Goal: Task Accomplishment & Management: Manage account settings

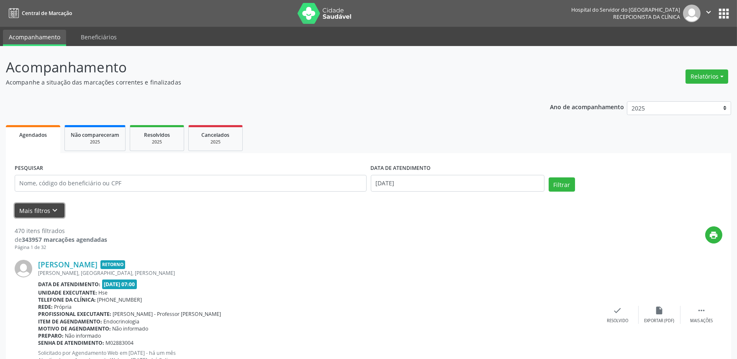
click at [49, 205] on button "Mais filtros keyboard_arrow_down" at bounding box center [40, 210] width 50 height 15
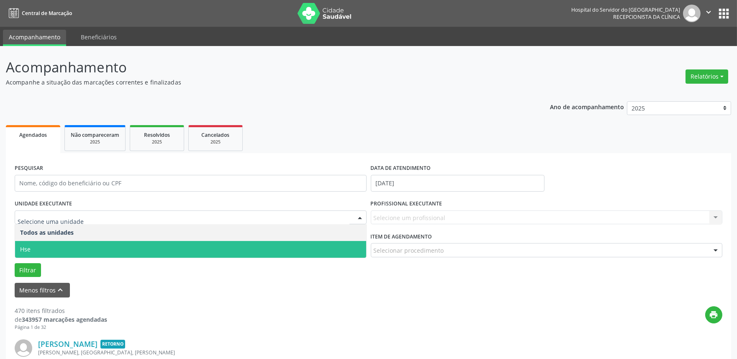
click at [102, 242] on span "Hse" at bounding box center [190, 249] width 351 height 17
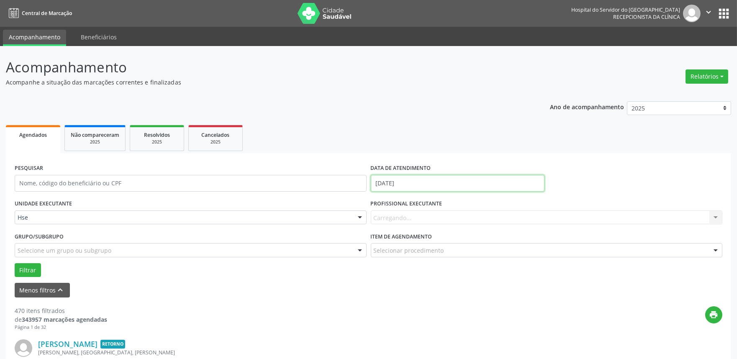
click at [419, 183] on input "[DATE]" at bounding box center [458, 183] width 174 height 17
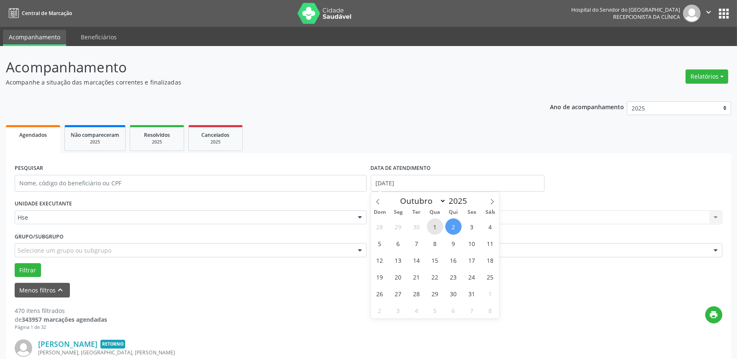
click at [432, 226] on span "1" at bounding box center [435, 227] width 16 height 16
type input "01/10/2025"
click at [432, 226] on span "1" at bounding box center [435, 227] width 16 height 16
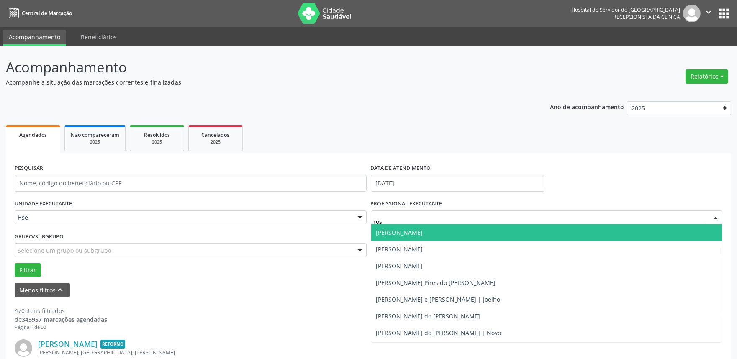
type input "rosa"
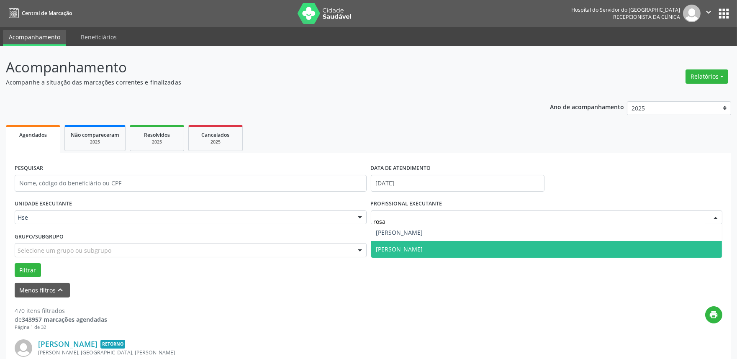
click at [435, 244] on span "Rosalia de Oliveira Nunes" at bounding box center [546, 249] width 351 height 17
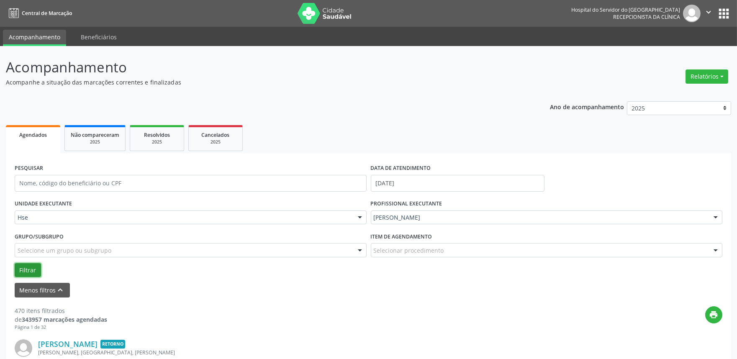
click at [26, 269] on button "Filtrar" at bounding box center [28, 270] width 26 height 14
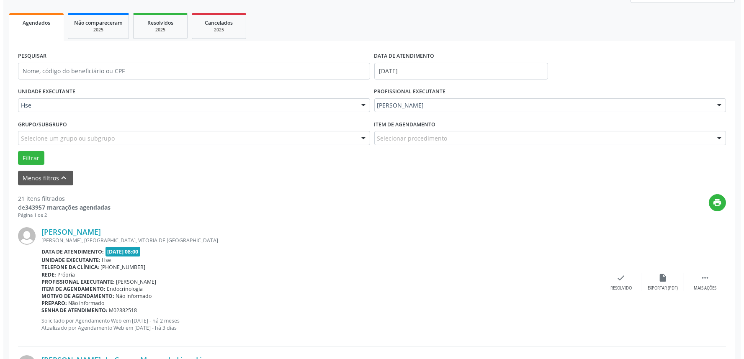
scroll to position [145, 0]
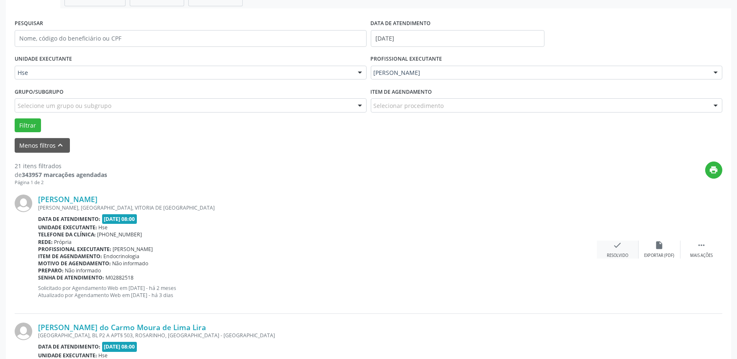
click at [617, 254] on div "Resolvido" at bounding box center [617, 256] width 21 height 6
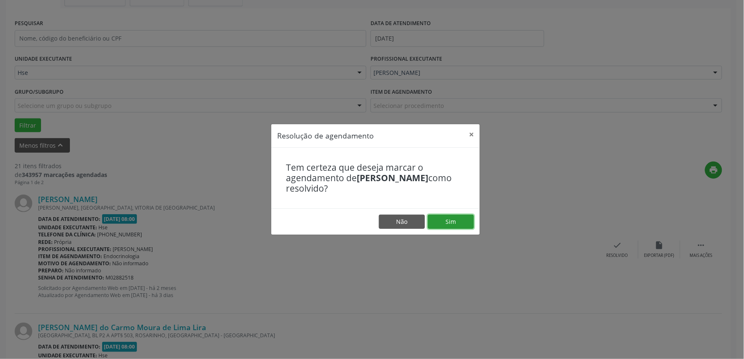
click at [451, 224] on button "Sim" at bounding box center [451, 222] width 46 height 14
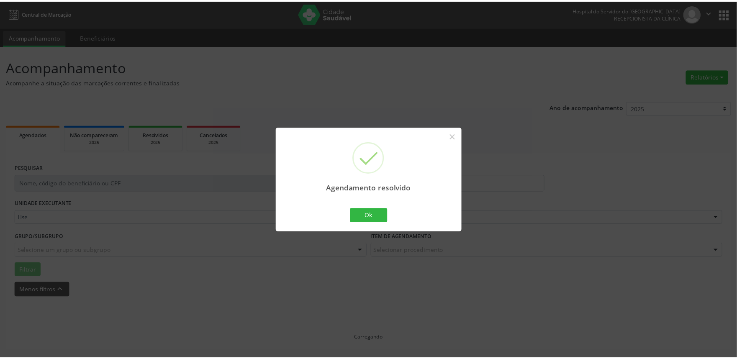
scroll to position [0, 0]
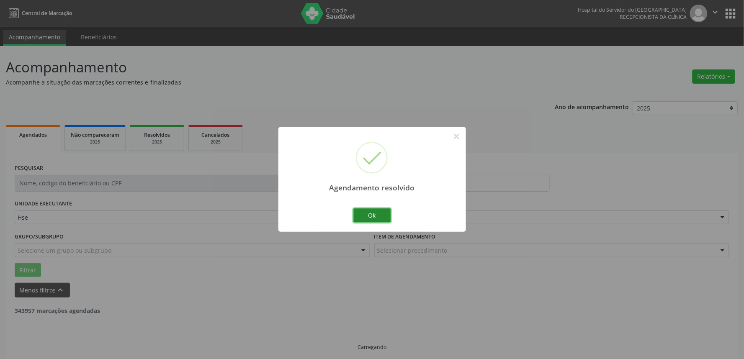
click at [367, 210] on button "Ok" at bounding box center [372, 215] width 38 height 14
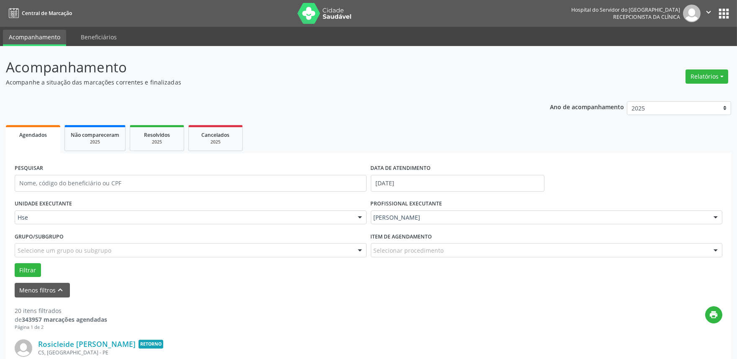
click at [379, 211] on div "Rosalia de Oliveira Nunes" at bounding box center [547, 218] width 352 height 14
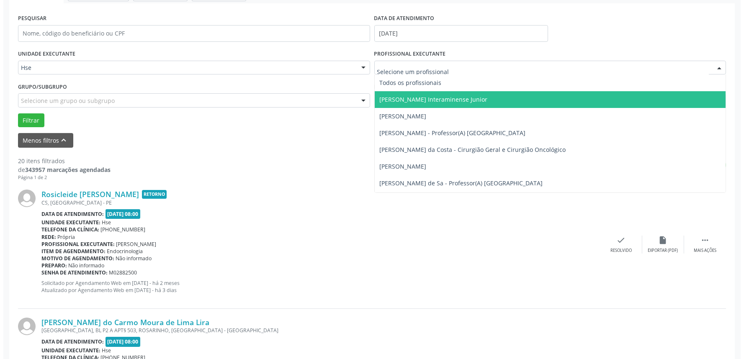
scroll to position [186, 0]
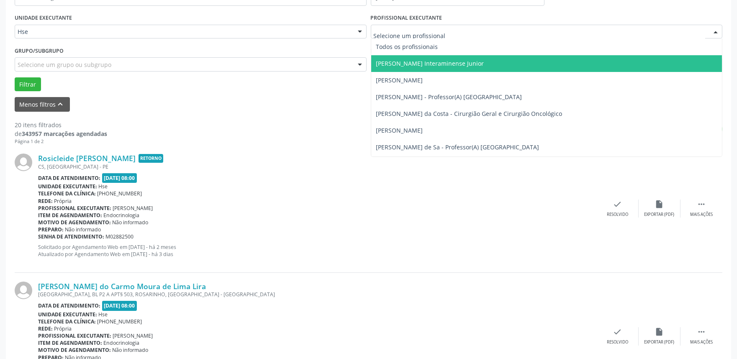
click at [288, 186] on div "Unidade executante: Hse" at bounding box center [317, 186] width 559 height 7
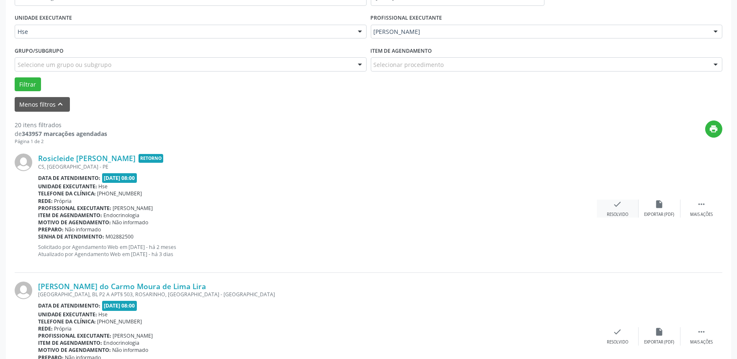
click at [617, 208] on icon "check" at bounding box center [617, 204] width 9 height 9
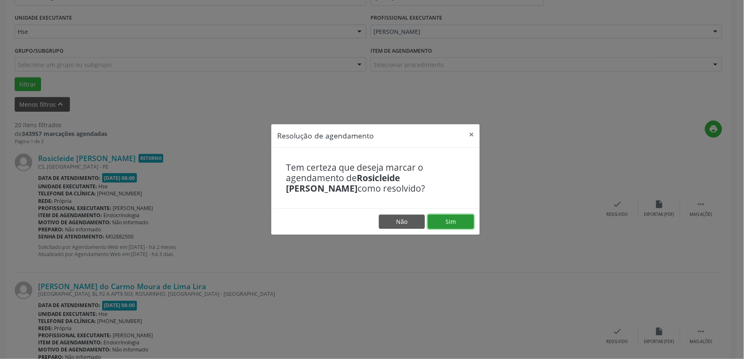
click at [438, 224] on button "Sim" at bounding box center [451, 222] width 46 height 14
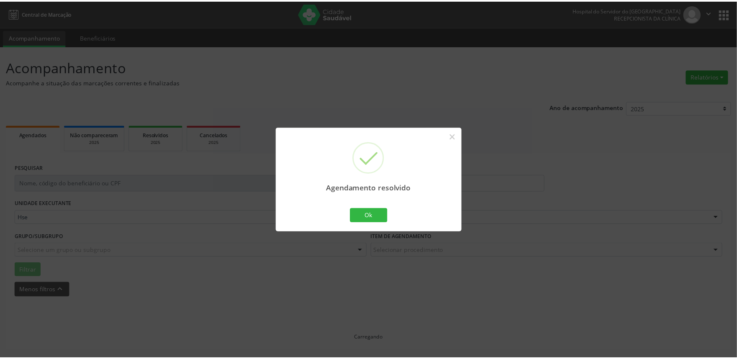
scroll to position [0, 0]
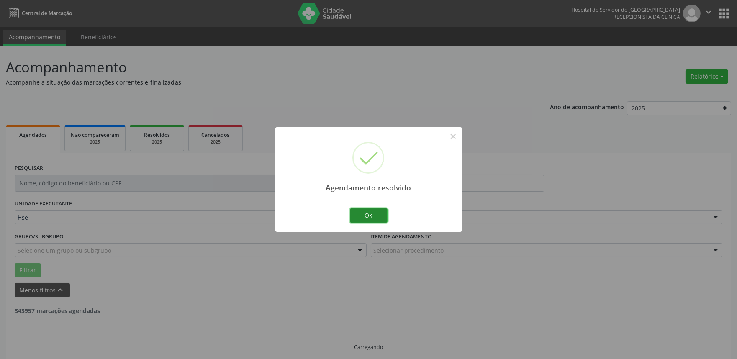
click at [366, 211] on button "Ok" at bounding box center [369, 215] width 38 height 14
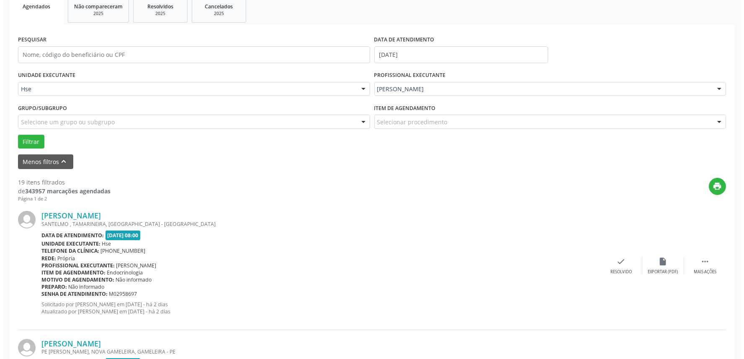
scroll to position [145, 0]
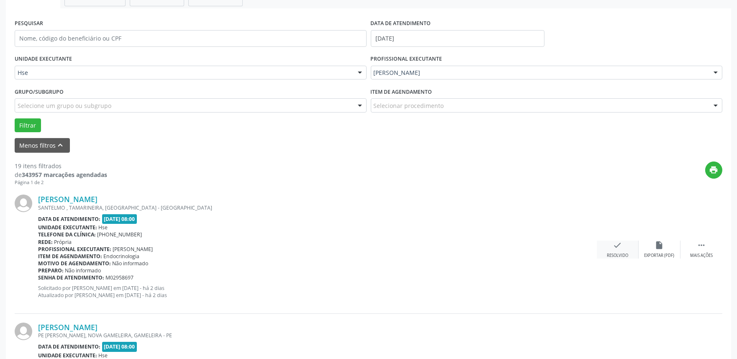
click at [612, 250] on div "check Resolvido" at bounding box center [618, 250] width 42 height 18
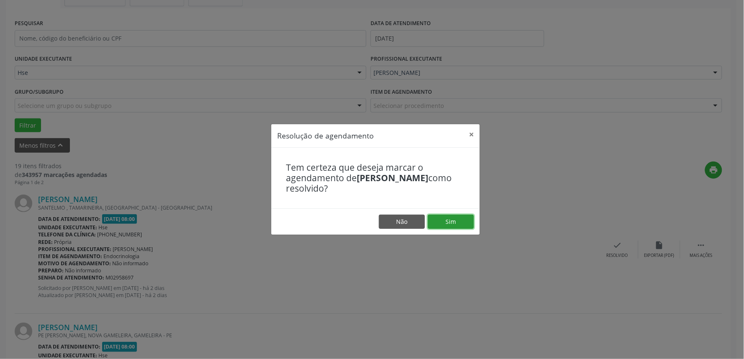
click at [460, 223] on button "Sim" at bounding box center [451, 222] width 46 height 14
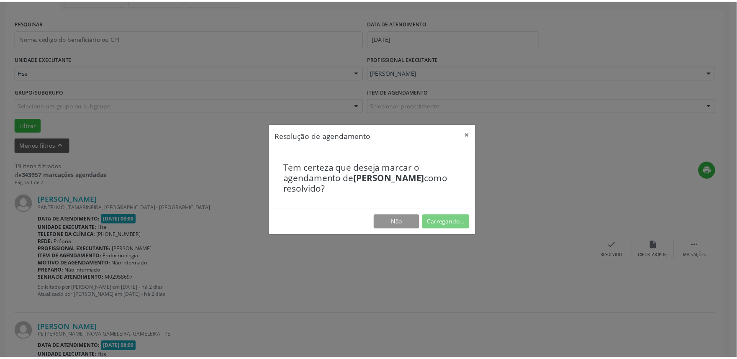
scroll to position [0, 0]
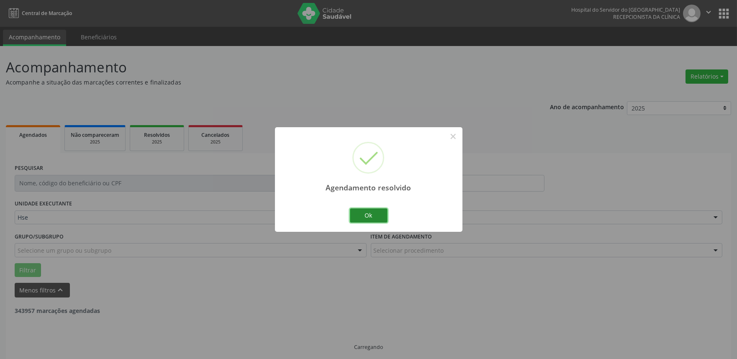
click at [378, 214] on button "Ok" at bounding box center [369, 215] width 38 height 14
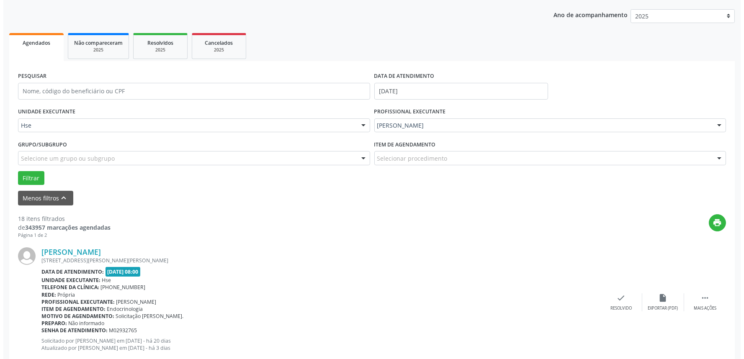
scroll to position [93, 0]
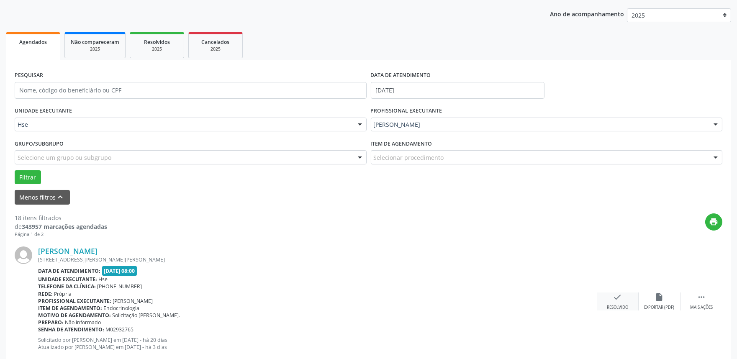
click at [618, 303] on div "check Resolvido" at bounding box center [618, 302] width 42 height 18
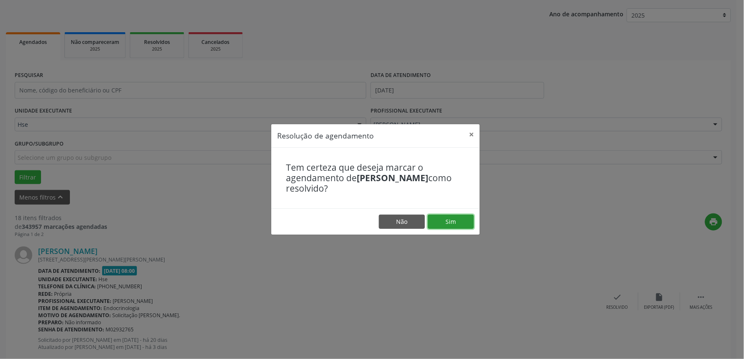
click at [454, 220] on button "Sim" at bounding box center [451, 222] width 46 height 14
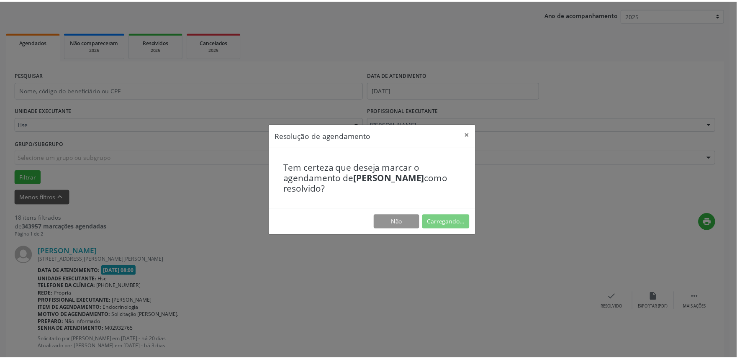
scroll to position [0, 0]
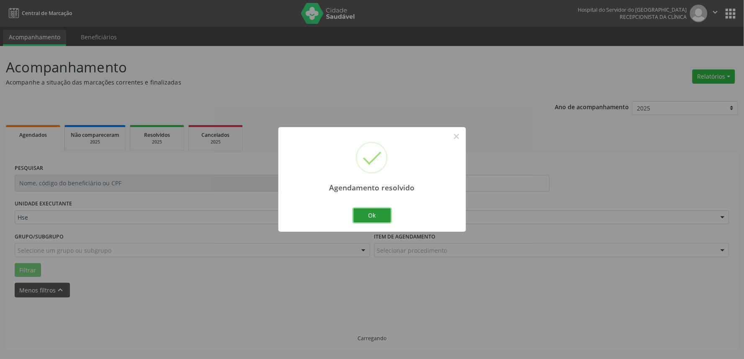
click at [386, 219] on button "Ok" at bounding box center [372, 215] width 38 height 14
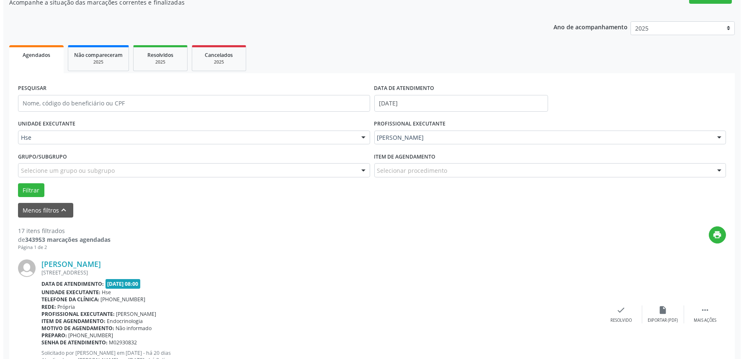
scroll to position [93, 0]
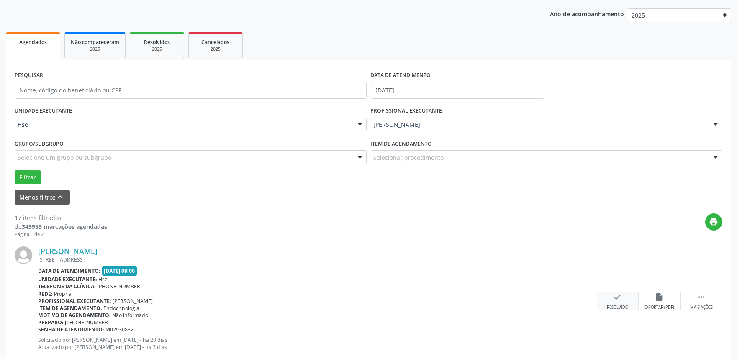
click at [610, 299] on div "check Resolvido" at bounding box center [618, 302] width 42 height 18
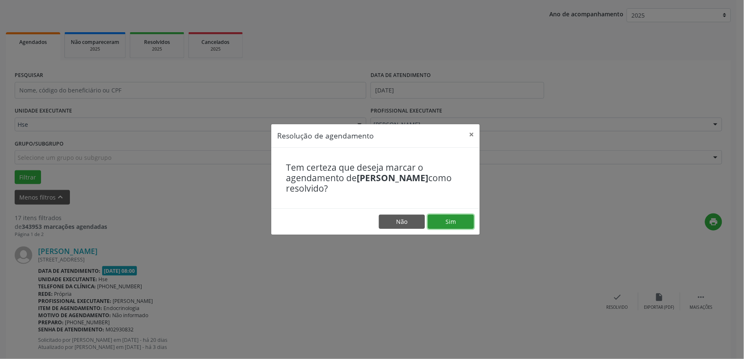
click at [461, 219] on button "Sim" at bounding box center [451, 222] width 46 height 14
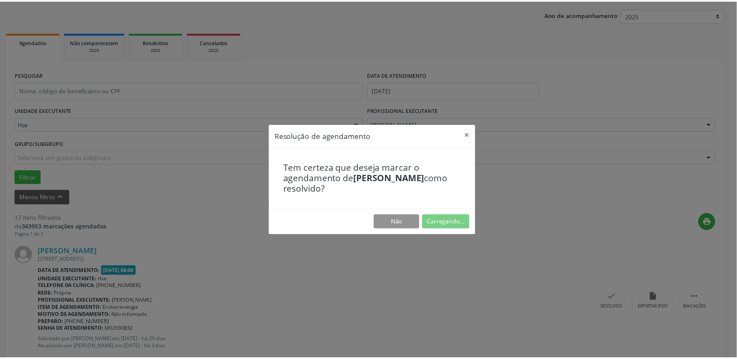
scroll to position [0, 0]
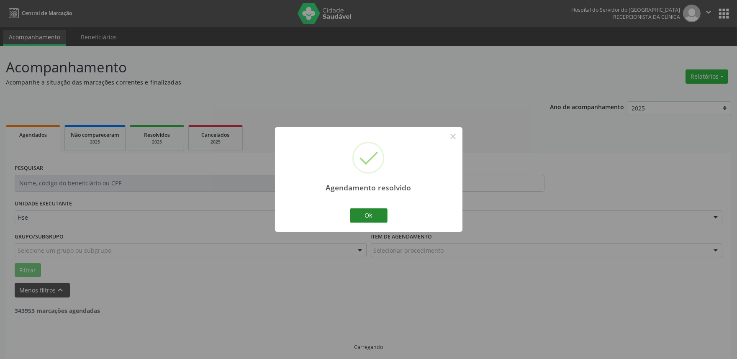
click at [374, 217] on button "Ok" at bounding box center [369, 215] width 38 height 14
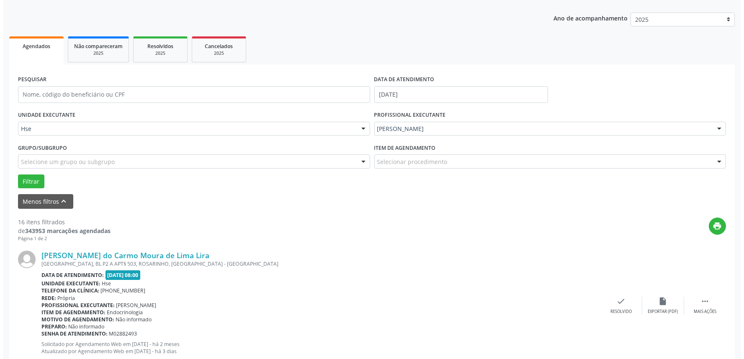
scroll to position [93, 0]
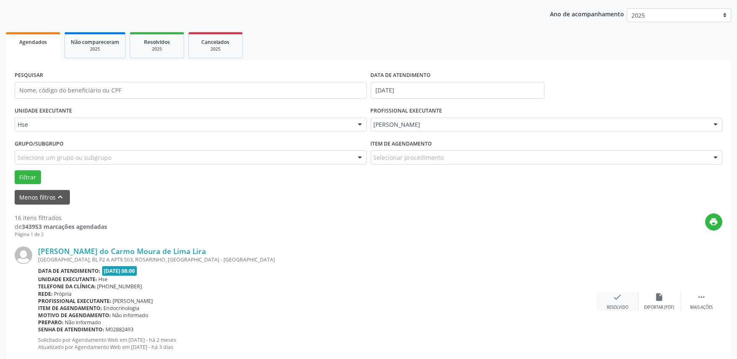
click at [631, 300] on div "check Resolvido" at bounding box center [618, 302] width 42 height 18
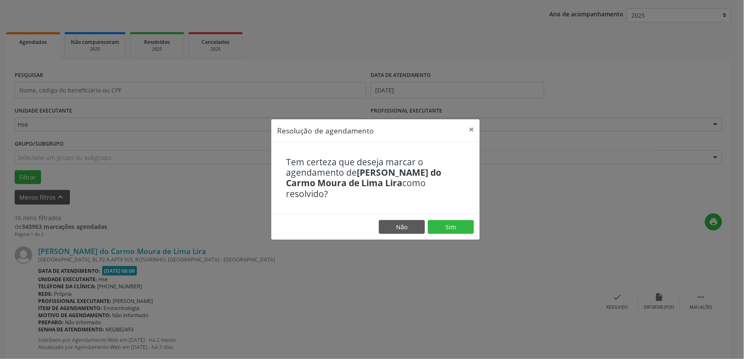
click at [458, 214] on footer "Não Sim" at bounding box center [375, 227] width 208 height 26
click at [457, 214] on footer "Não Sim" at bounding box center [375, 227] width 208 height 26
click at [451, 221] on button "Sim" at bounding box center [451, 227] width 46 height 14
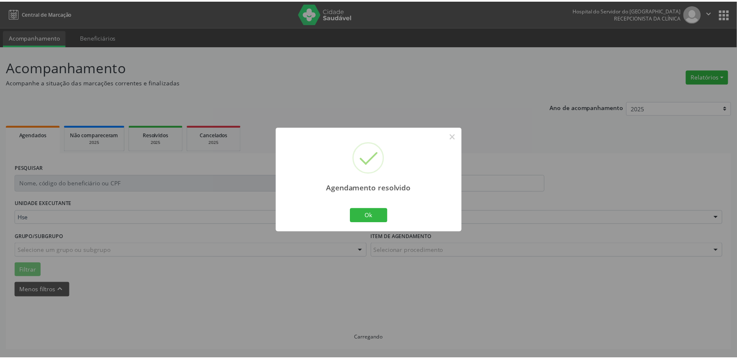
scroll to position [0, 0]
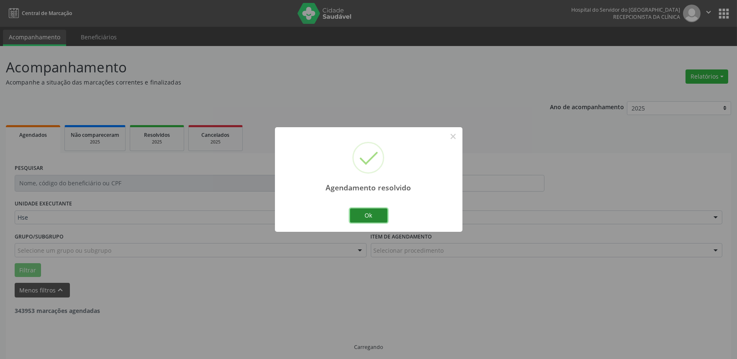
click at [354, 210] on button "Ok" at bounding box center [369, 215] width 38 height 14
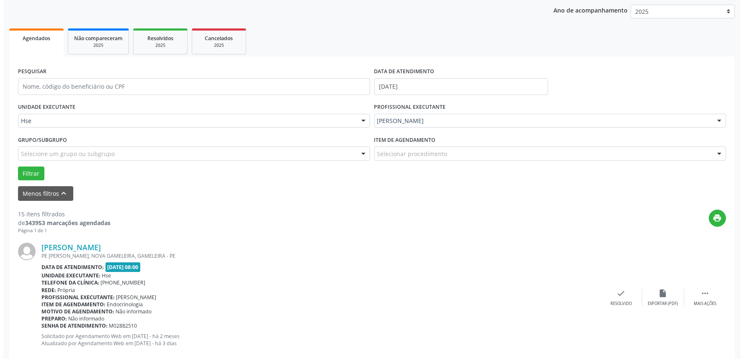
scroll to position [139, 0]
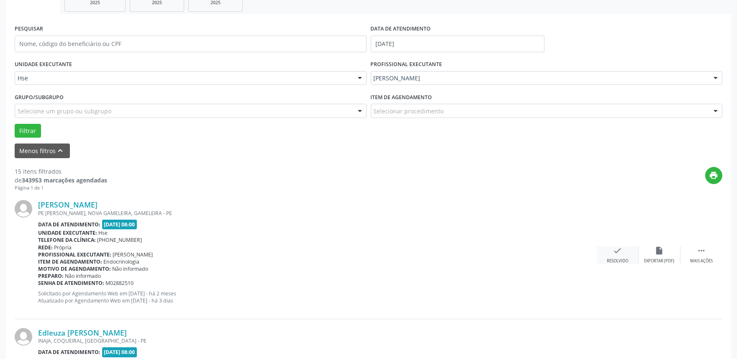
click at [614, 253] on icon "check" at bounding box center [617, 250] width 9 height 9
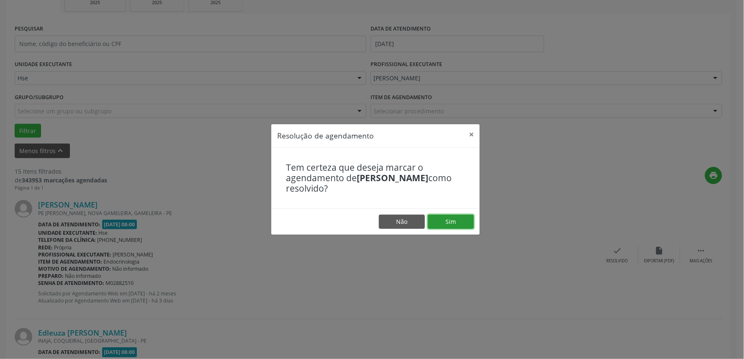
click at [446, 218] on button "Sim" at bounding box center [451, 222] width 46 height 14
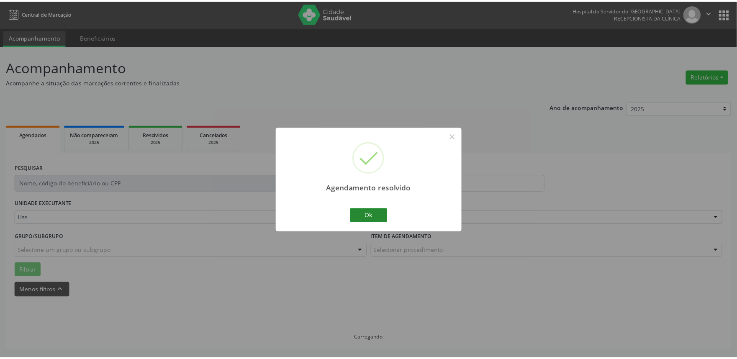
scroll to position [0, 0]
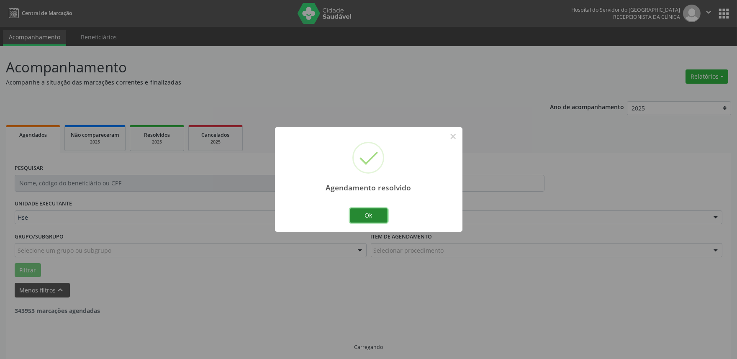
click at [371, 215] on button "Ok" at bounding box center [369, 215] width 38 height 14
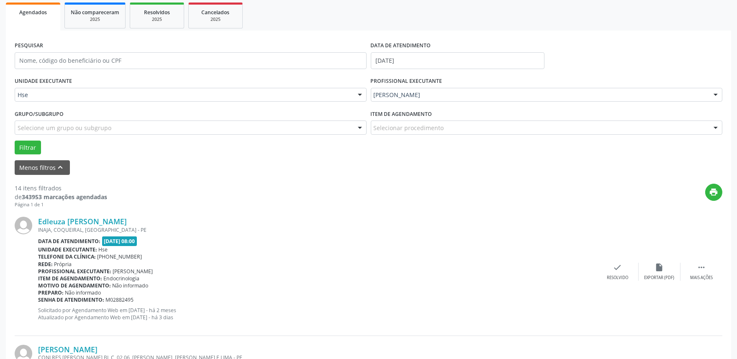
scroll to position [145, 0]
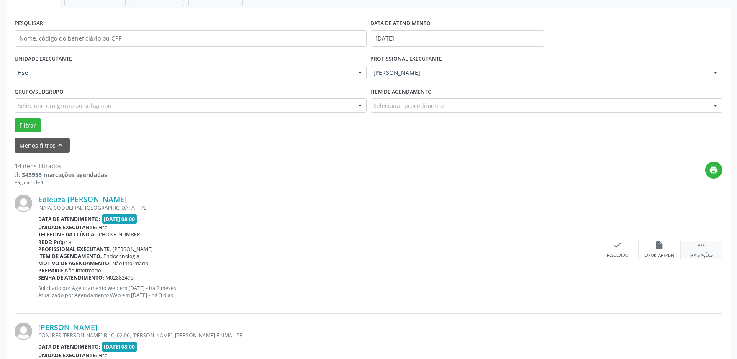
click at [697, 250] on div " Mais ações" at bounding box center [702, 250] width 42 height 18
click at [664, 252] on div "alarm_off Não compareceu" at bounding box center [660, 250] width 42 height 18
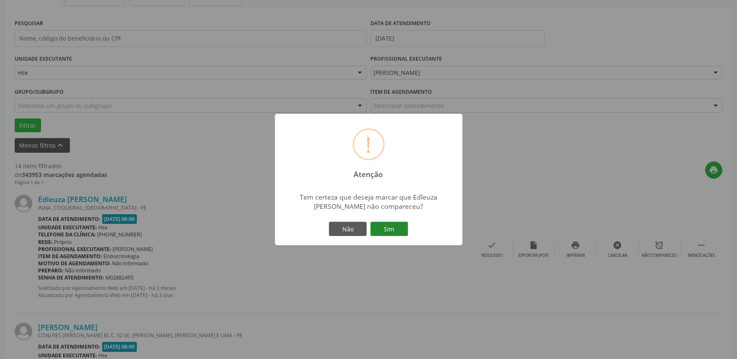
click at [376, 229] on button "Sim" at bounding box center [390, 229] width 38 height 14
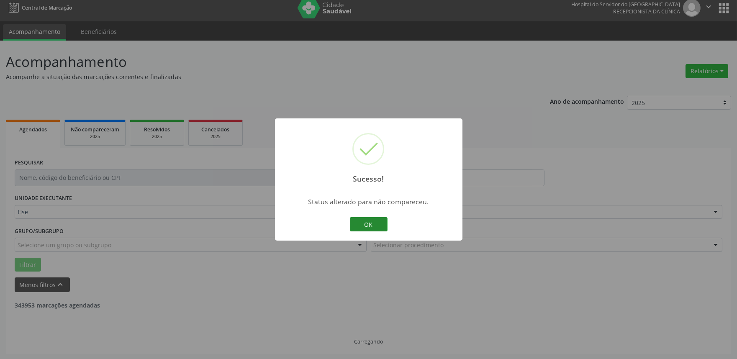
click at [379, 228] on button "OK" at bounding box center [369, 224] width 38 height 14
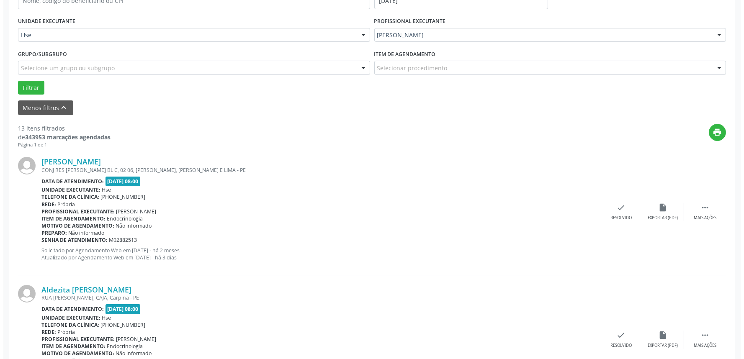
scroll to position [238, 0]
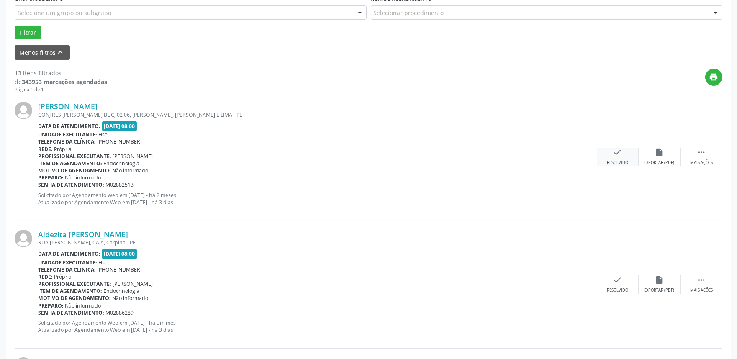
click at [608, 160] on div "Resolvido" at bounding box center [617, 163] width 21 height 6
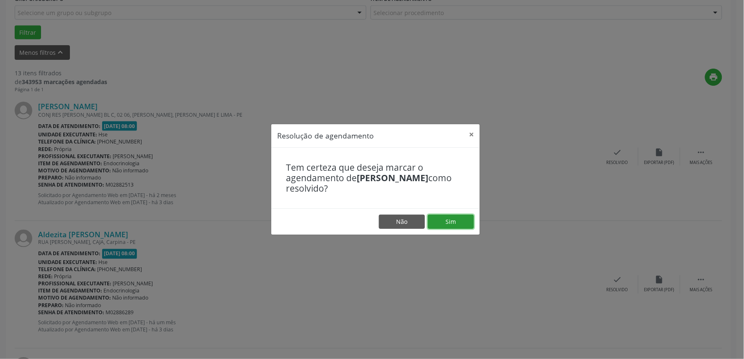
click at [466, 226] on button "Sim" at bounding box center [451, 222] width 46 height 14
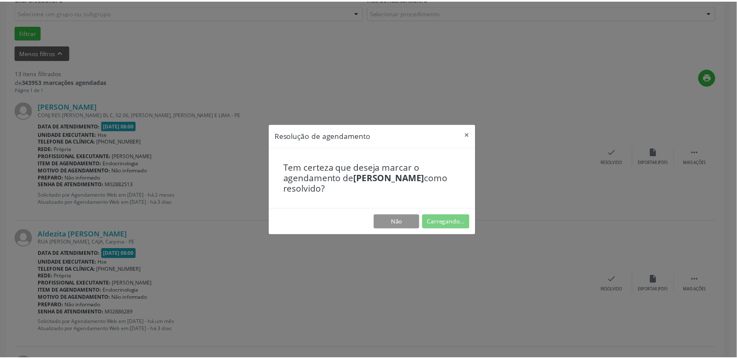
scroll to position [0, 0]
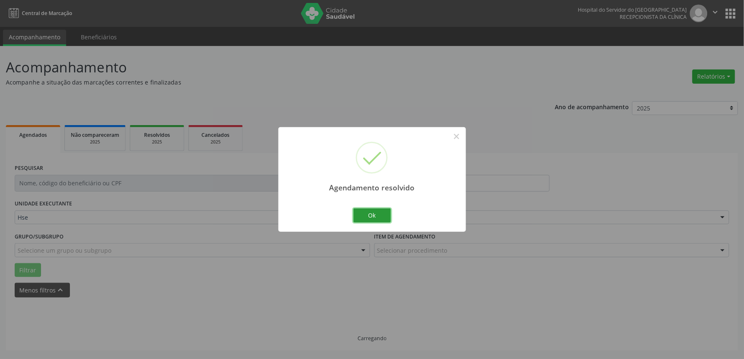
drag, startPoint x: 380, startPoint y: 217, endPoint x: 388, endPoint y: 225, distance: 11.0
click at [379, 219] on button "Ok" at bounding box center [372, 215] width 38 height 14
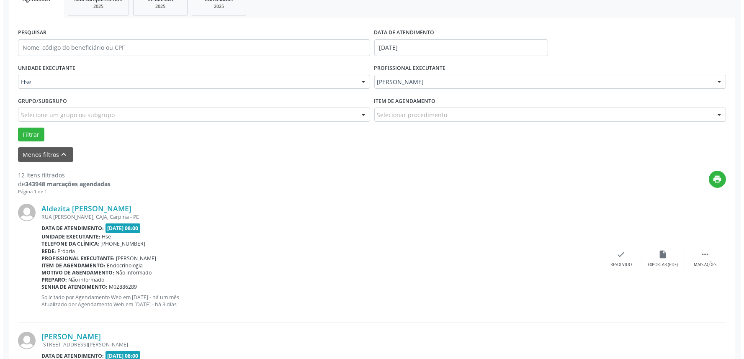
scroll to position [139, 0]
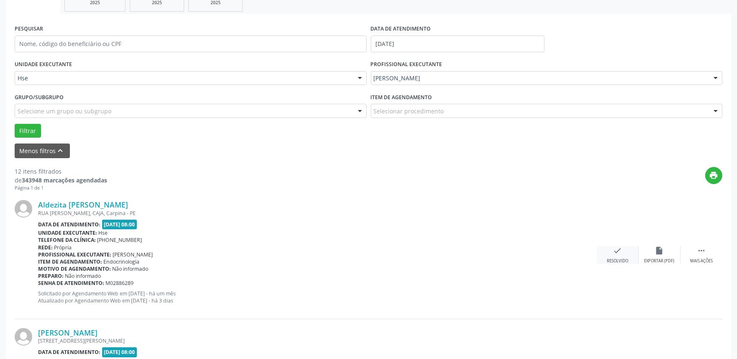
click at [614, 250] on icon "check" at bounding box center [617, 250] width 9 height 9
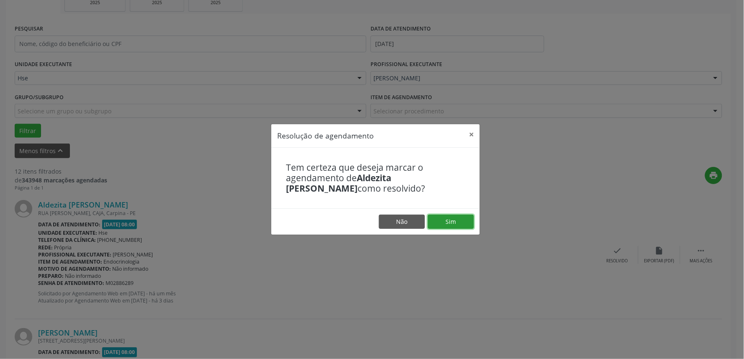
click at [462, 216] on button "Sim" at bounding box center [451, 222] width 46 height 14
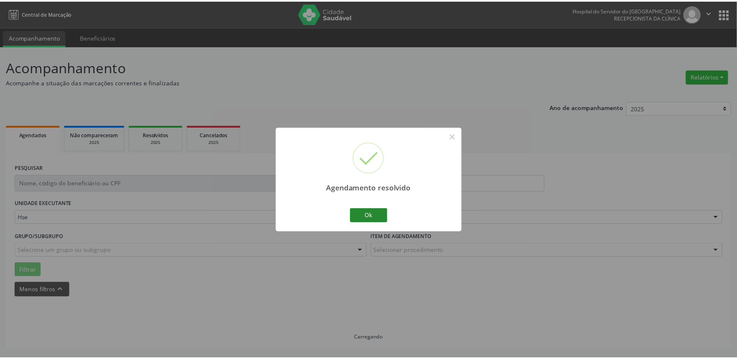
scroll to position [0, 0]
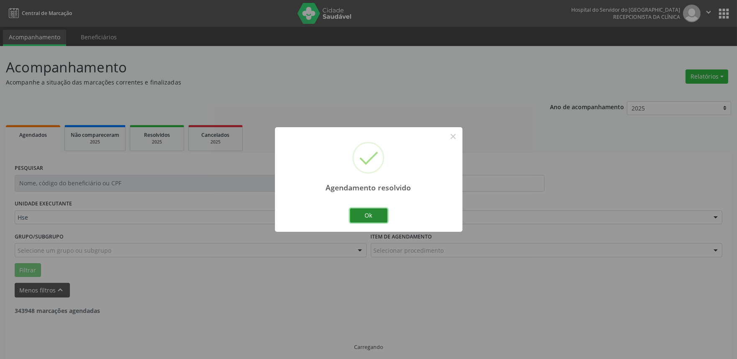
click at [378, 215] on button "Ok" at bounding box center [369, 215] width 38 height 14
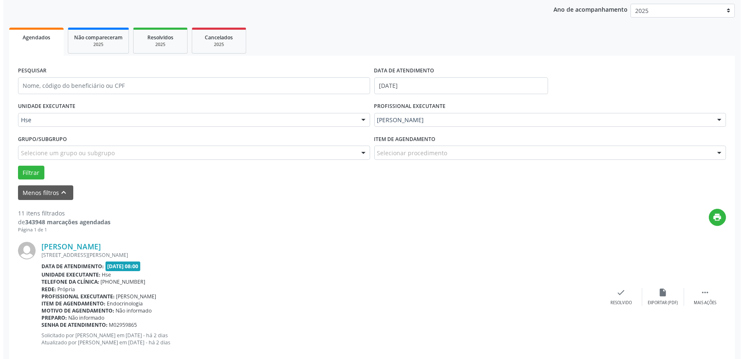
scroll to position [98, 0]
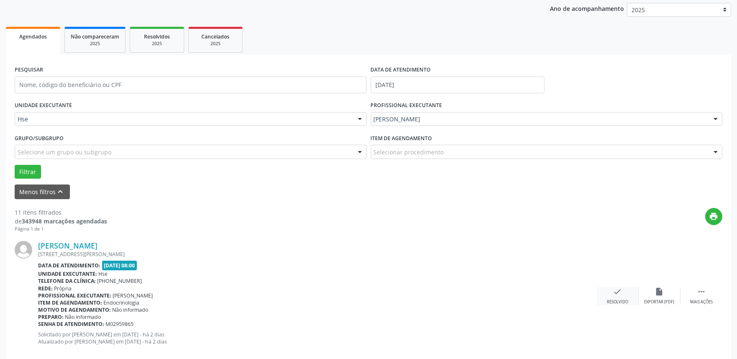
click at [608, 291] on div "check Resolvido" at bounding box center [618, 296] width 42 height 18
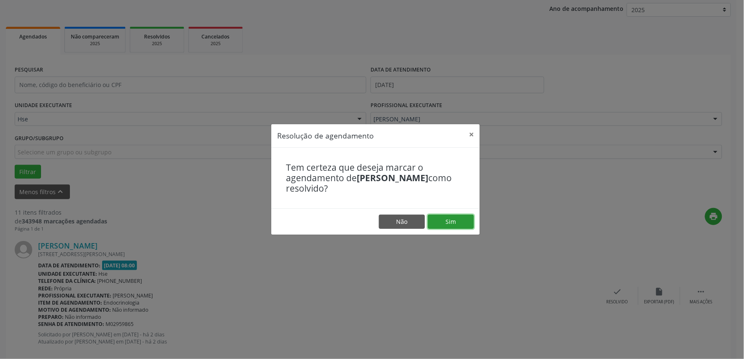
click at [449, 219] on button "Sim" at bounding box center [451, 222] width 46 height 14
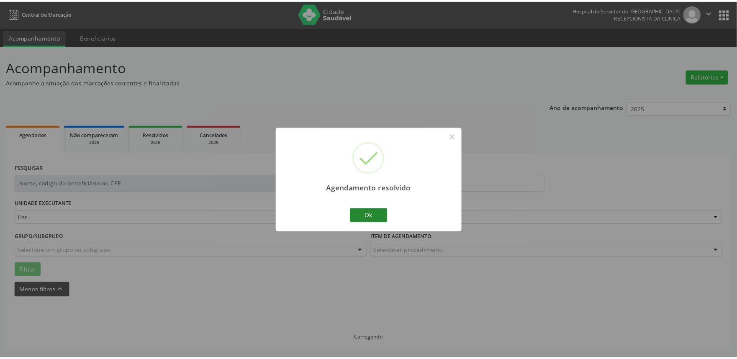
scroll to position [0, 0]
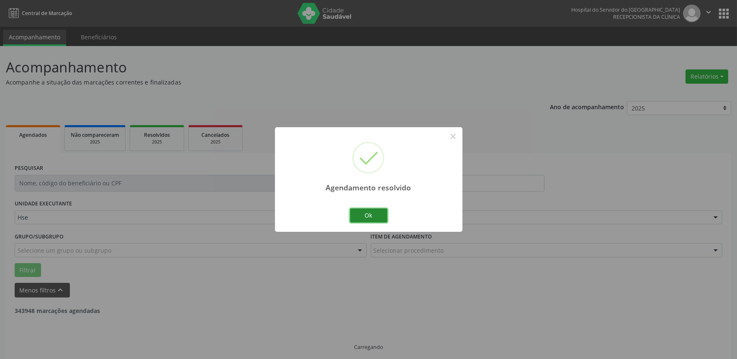
click at [369, 214] on button "Ok" at bounding box center [369, 215] width 38 height 14
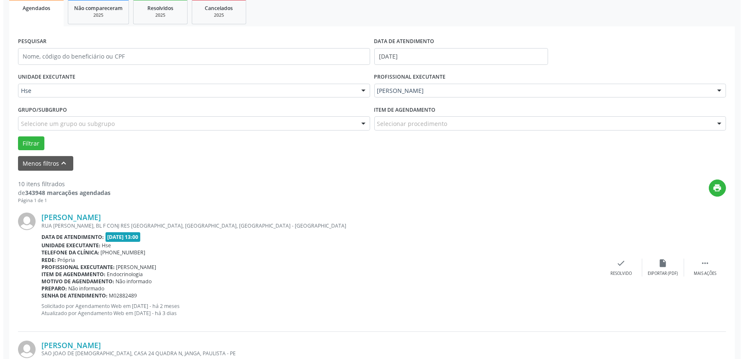
scroll to position [139, 0]
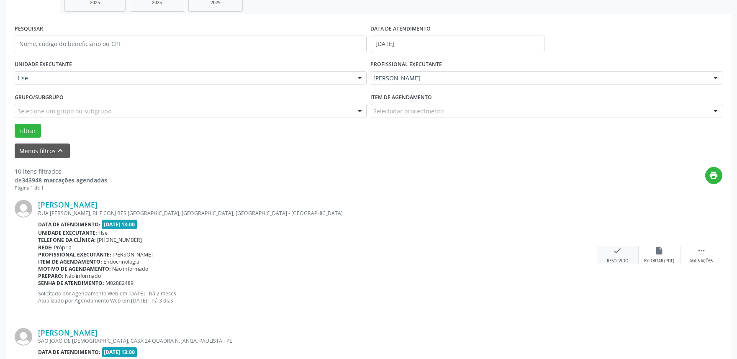
click at [624, 258] on div "Resolvido" at bounding box center [617, 261] width 21 height 6
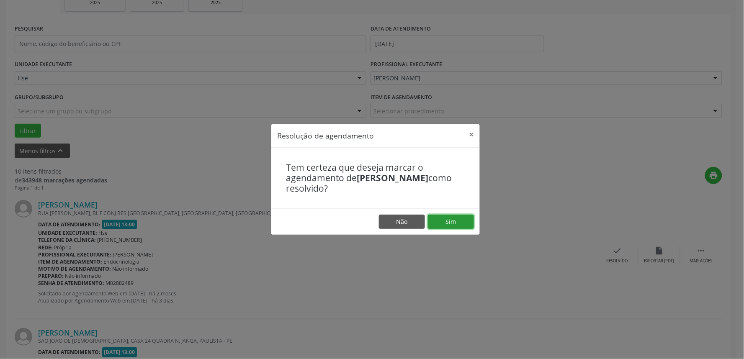
click at [448, 222] on button "Sim" at bounding box center [451, 222] width 46 height 14
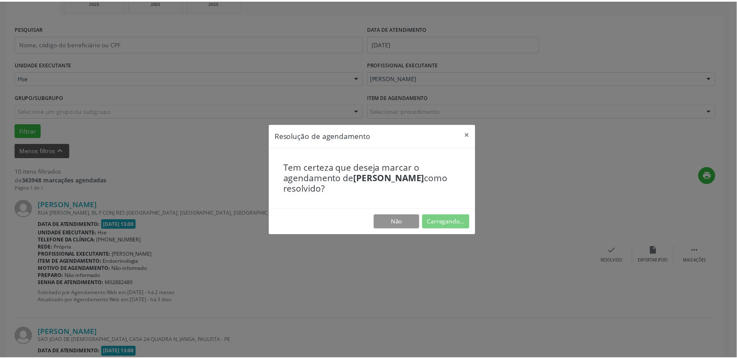
scroll to position [0, 0]
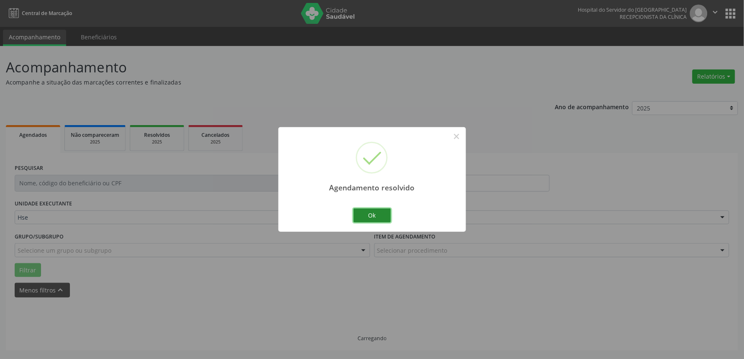
click at [366, 216] on button "Ok" at bounding box center [372, 215] width 38 height 14
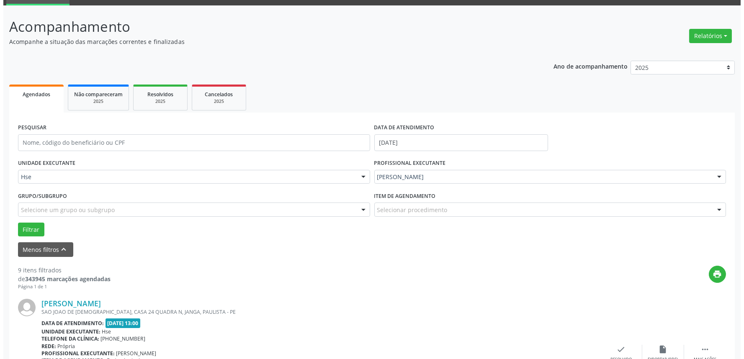
scroll to position [93, 0]
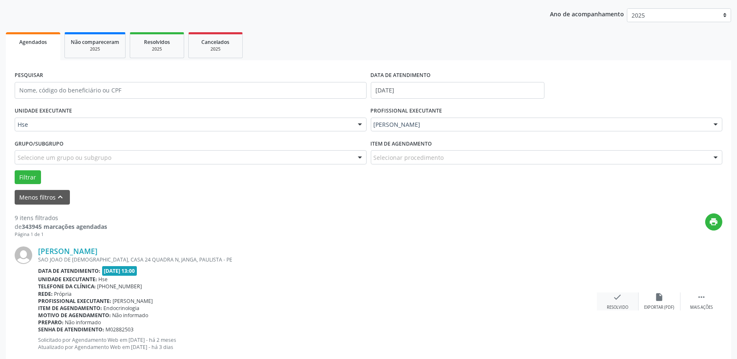
click at [617, 306] on div "Resolvido" at bounding box center [617, 308] width 21 height 6
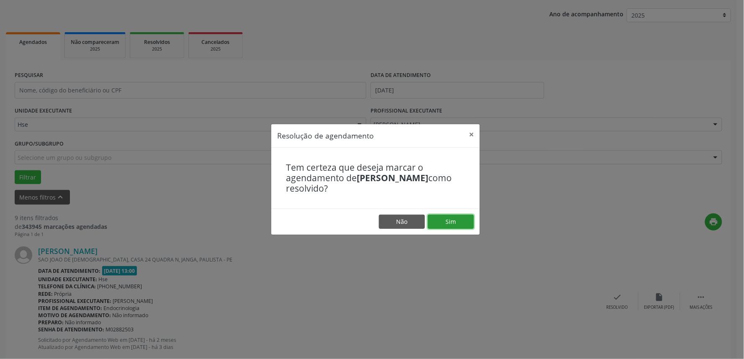
click at [448, 221] on button "Sim" at bounding box center [451, 222] width 46 height 14
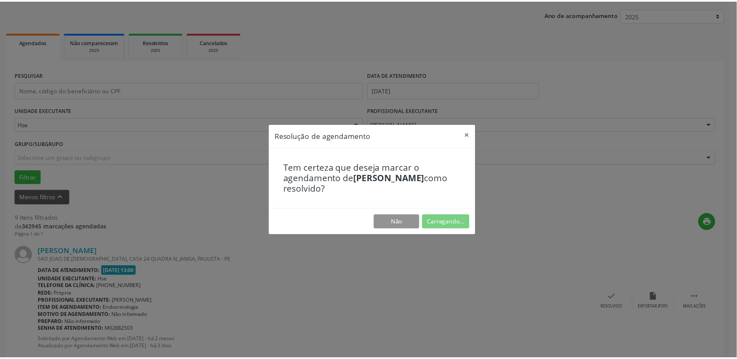
scroll to position [0, 0]
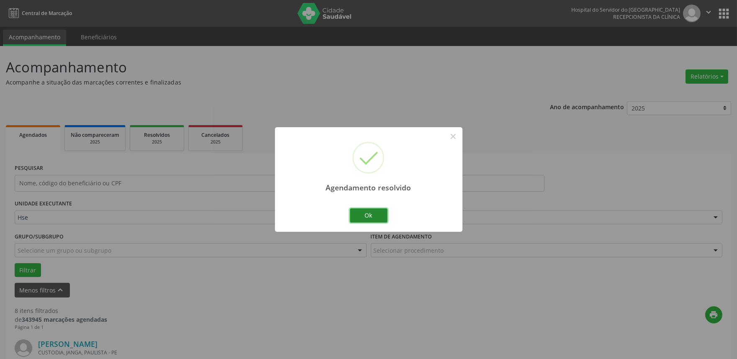
click at [372, 214] on button "Ok" at bounding box center [369, 215] width 38 height 14
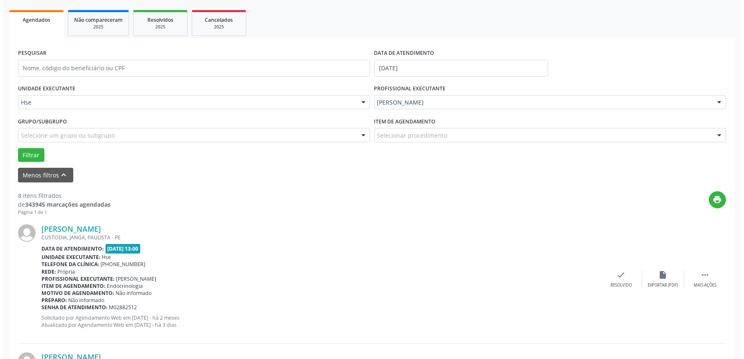
scroll to position [139, 0]
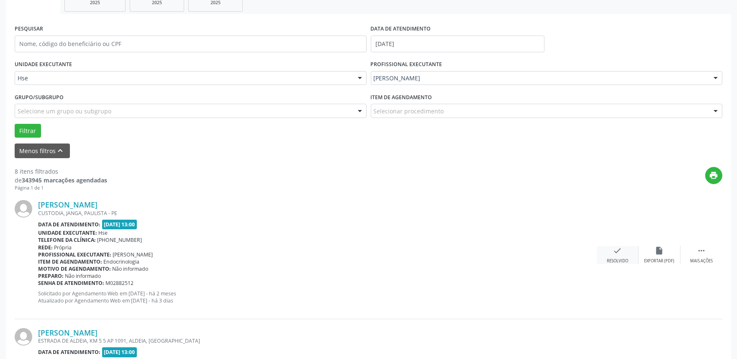
click at [624, 250] on div "check Resolvido" at bounding box center [618, 255] width 42 height 18
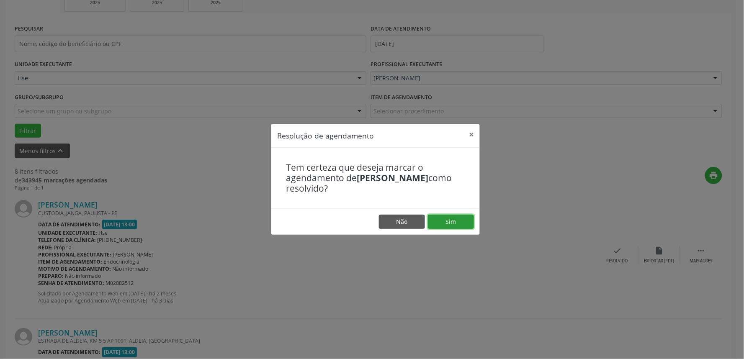
click at [466, 221] on button "Sim" at bounding box center [451, 222] width 46 height 14
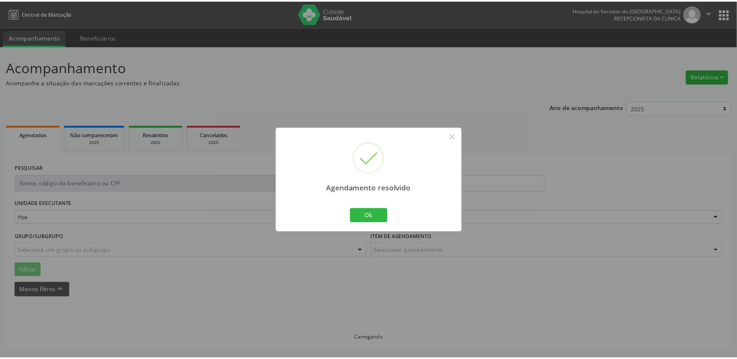
scroll to position [0, 0]
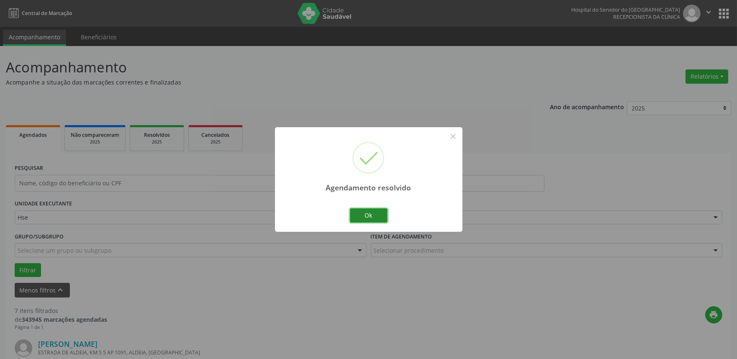
click at [370, 214] on button "Ok" at bounding box center [369, 215] width 38 height 14
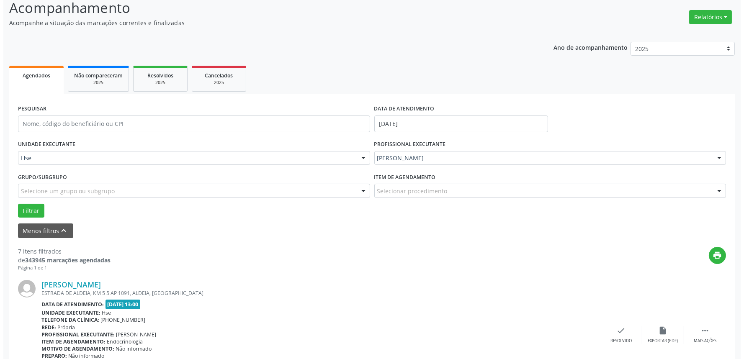
scroll to position [139, 0]
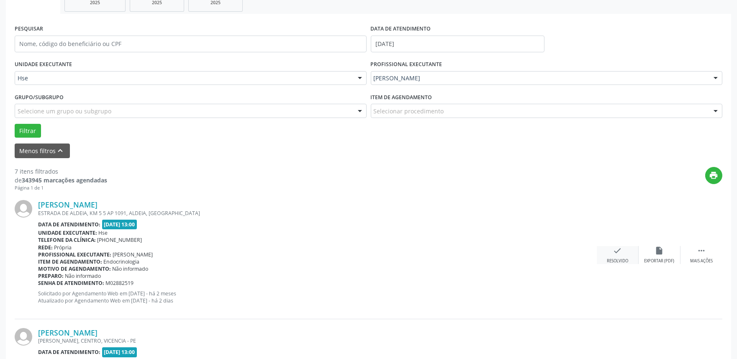
click at [616, 258] on div "Resolvido" at bounding box center [617, 261] width 21 height 6
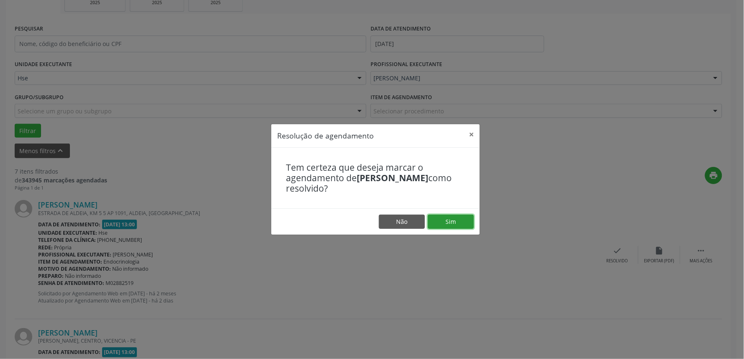
click at [446, 224] on button "Sim" at bounding box center [451, 222] width 46 height 14
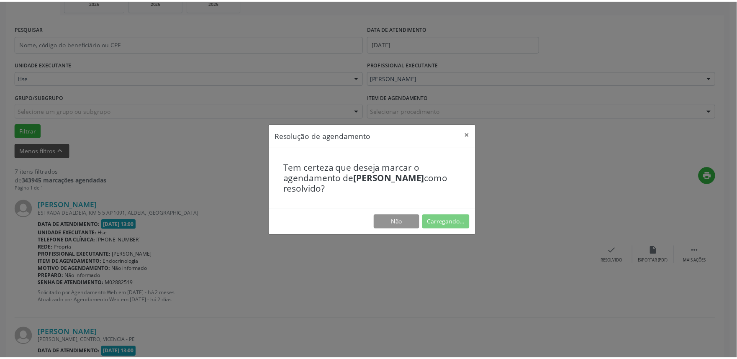
scroll to position [0, 0]
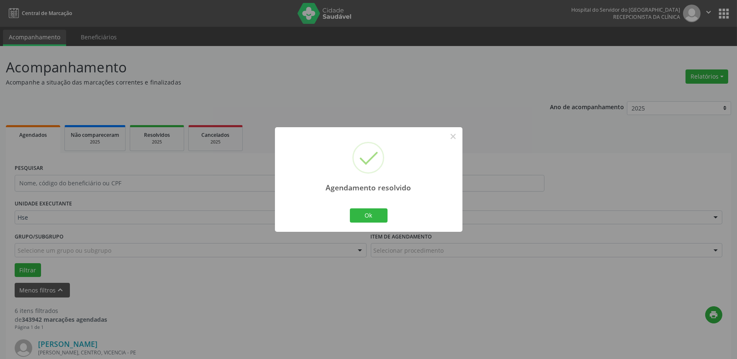
click at [390, 219] on div "Agendamento resolvido × Ok Cancel" at bounding box center [369, 179] width 188 height 104
click at [354, 215] on button "Ok" at bounding box center [369, 215] width 38 height 14
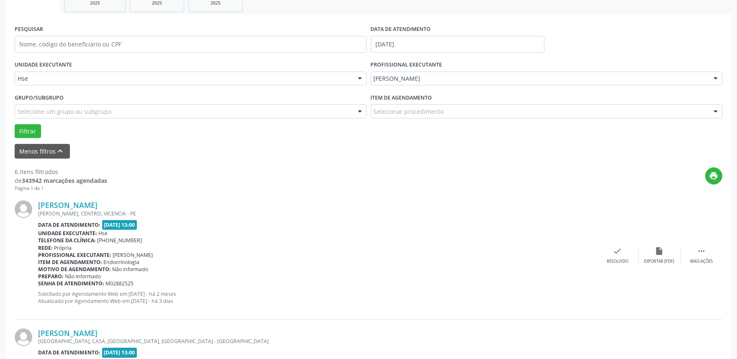
scroll to position [139, 0]
click at [710, 255] on div " Mais ações" at bounding box center [702, 255] width 42 height 18
click at [662, 255] on icon "alarm_off" at bounding box center [659, 250] width 9 height 9
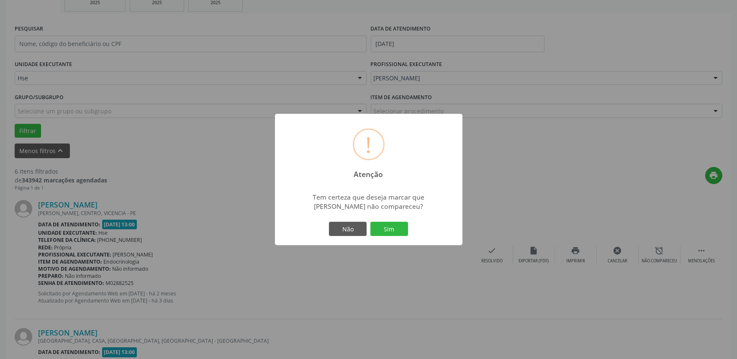
drag, startPoint x: 396, startPoint y: 227, endPoint x: 404, endPoint y: 228, distance: 8.0
click at [397, 227] on button "Sim" at bounding box center [390, 229] width 38 height 14
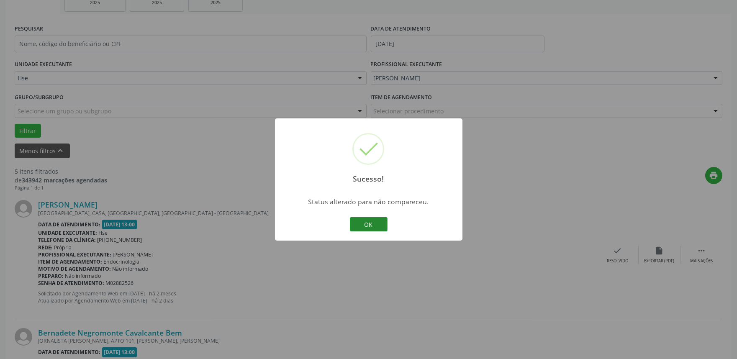
click at [370, 225] on button "OK" at bounding box center [369, 224] width 38 height 14
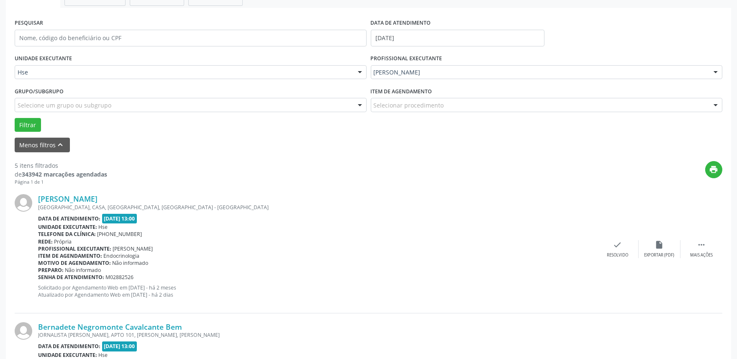
scroll to position [186, 0]
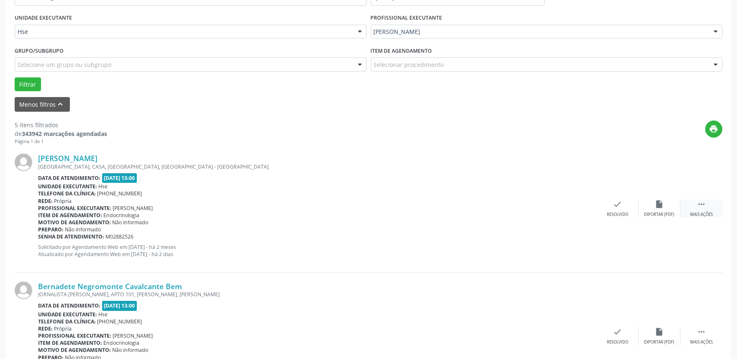
click at [695, 210] on div " Mais ações" at bounding box center [702, 209] width 42 height 18
click at [649, 212] on div "Não compareceu" at bounding box center [660, 215] width 36 height 6
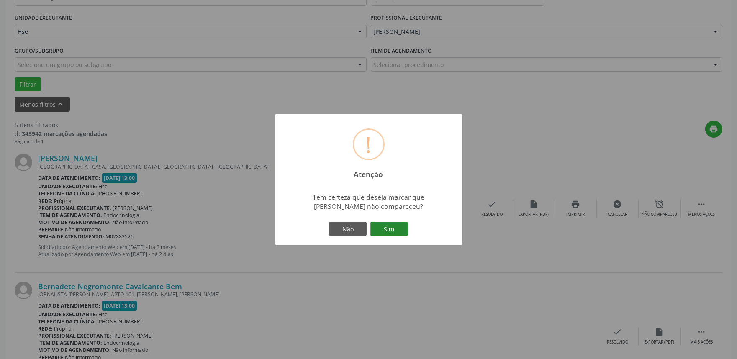
click at [402, 231] on button "Sim" at bounding box center [390, 229] width 38 height 14
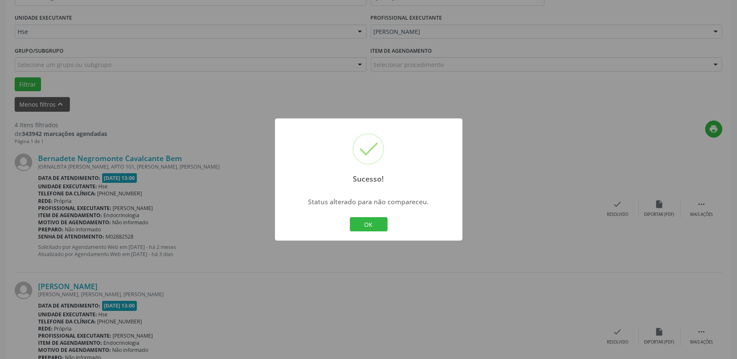
click at [399, 223] on div "Sucesso! × Status alterado para não compareceu. OK Cancel" at bounding box center [369, 179] width 188 height 122
click at [374, 224] on button "OK" at bounding box center [369, 224] width 38 height 14
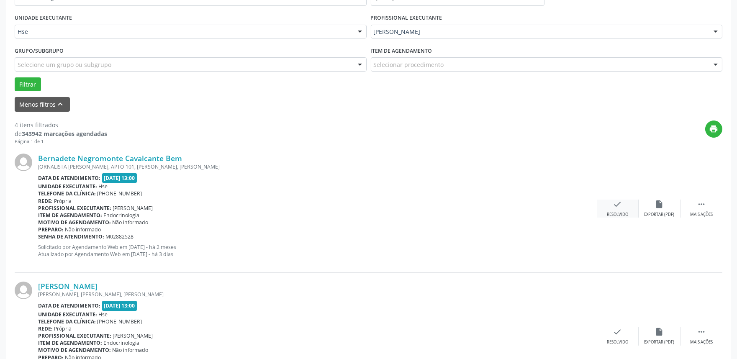
click at [614, 208] on div "check Resolvido" at bounding box center [618, 209] width 42 height 18
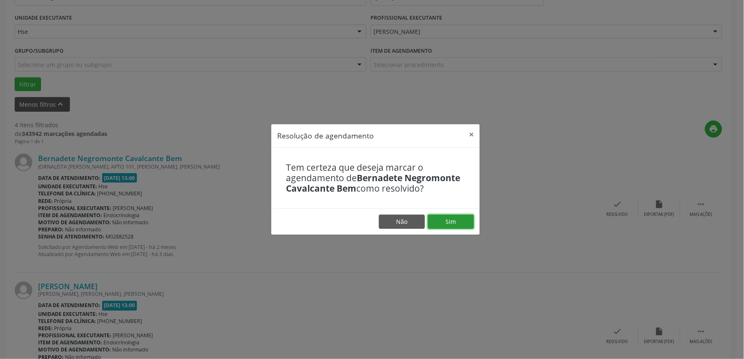
click at [451, 215] on button "Sim" at bounding box center [451, 222] width 46 height 14
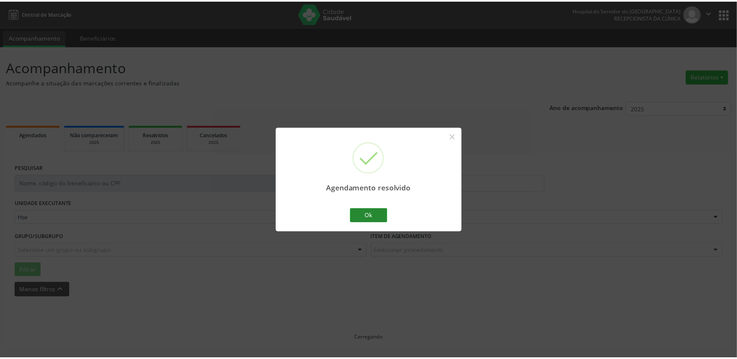
scroll to position [0, 0]
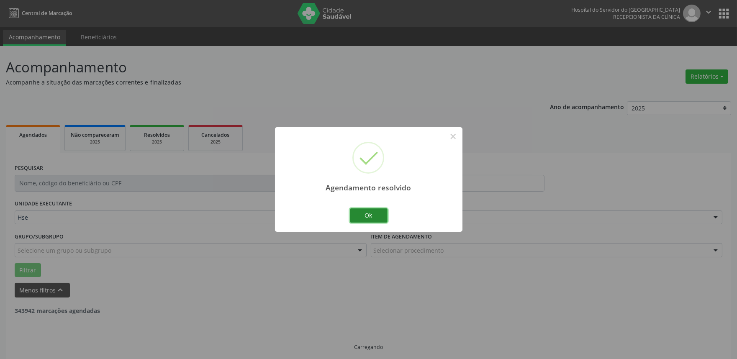
click at [365, 216] on button "Ok" at bounding box center [369, 215] width 38 height 14
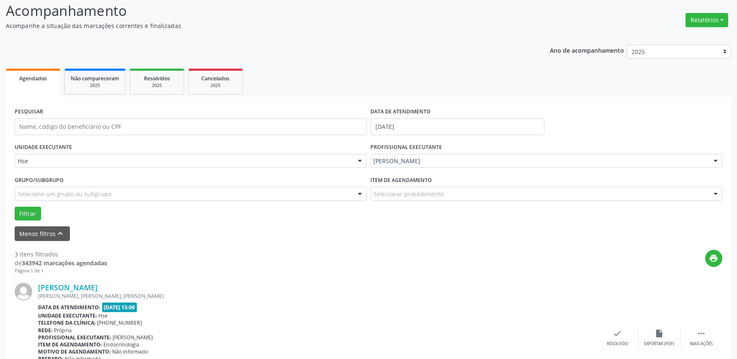
scroll to position [93, 0]
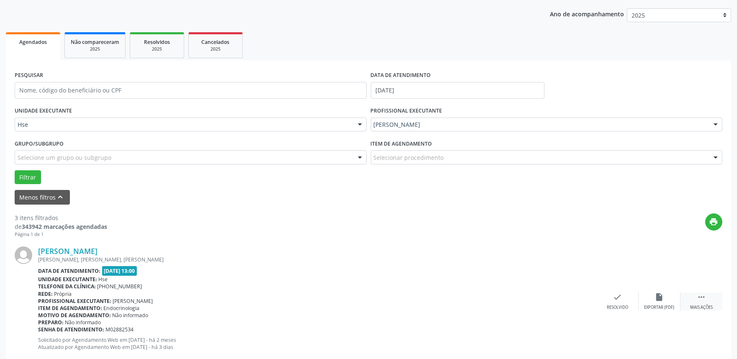
click at [708, 305] on div "Mais ações" at bounding box center [701, 308] width 23 height 6
click at [658, 308] on div "Não compareceu" at bounding box center [660, 308] width 36 height 6
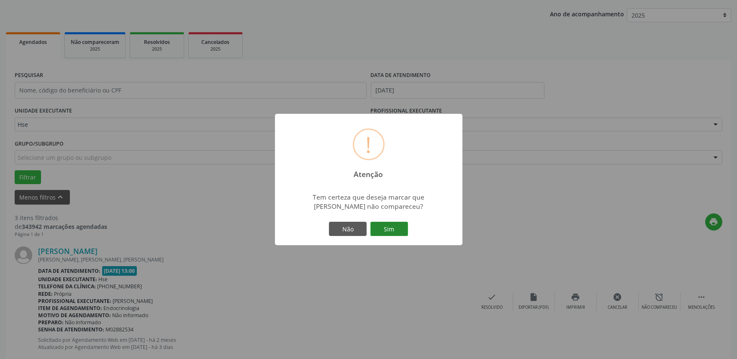
click at [399, 235] on button "Sim" at bounding box center [390, 229] width 38 height 14
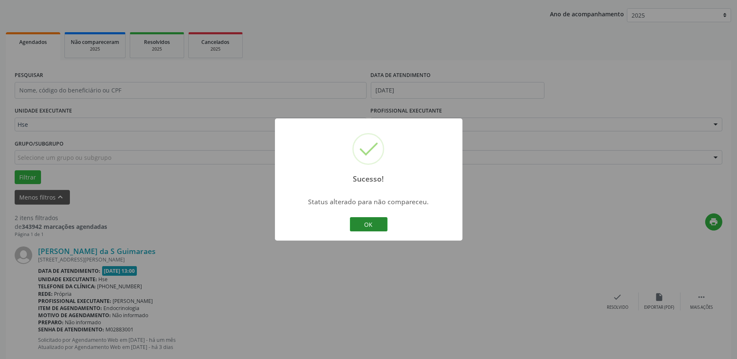
click at [381, 223] on button "OK" at bounding box center [369, 224] width 38 height 14
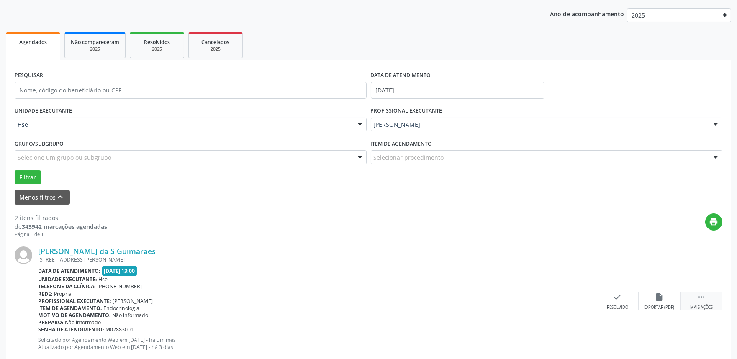
click at [697, 293] on icon "" at bounding box center [701, 297] width 9 height 9
click at [655, 290] on div "Maria Jose da S Guimaraes AV.INACIO ANDRADE LIMA, BL.D 6 APTO 39, JANGA, RECIFE…" at bounding box center [369, 302] width 708 height 128
click at [655, 292] on div "Maria Jose da S Guimaraes AV.INACIO ANDRADE LIMA, BL.D 6 APTO 39, JANGA, RECIFE…" at bounding box center [369, 302] width 708 height 128
click at [655, 293] on icon "alarm_off" at bounding box center [659, 297] width 9 height 9
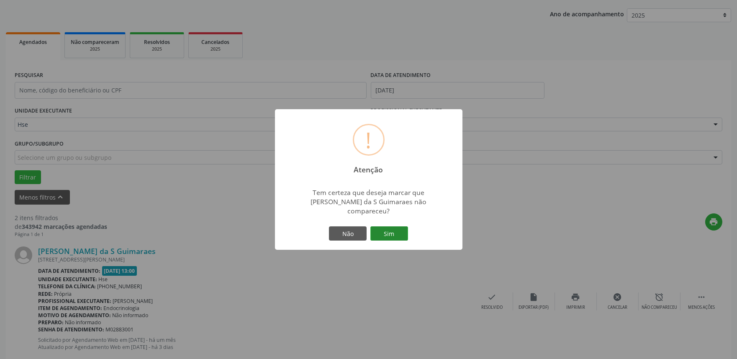
click at [385, 226] on button "Sim" at bounding box center [390, 233] width 38 height 14
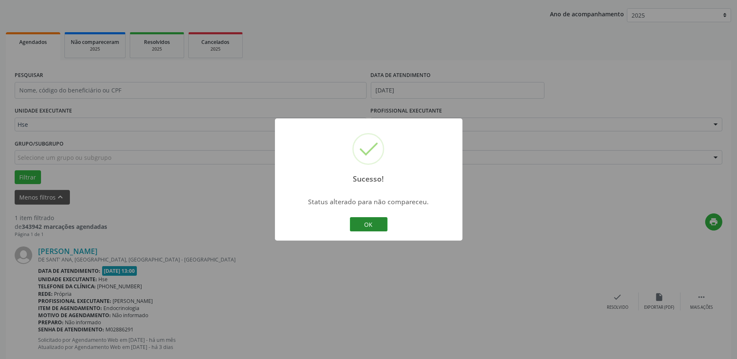
click at [363, 225] on button "OK" at bounding box center [369, 224] width 38 height 14
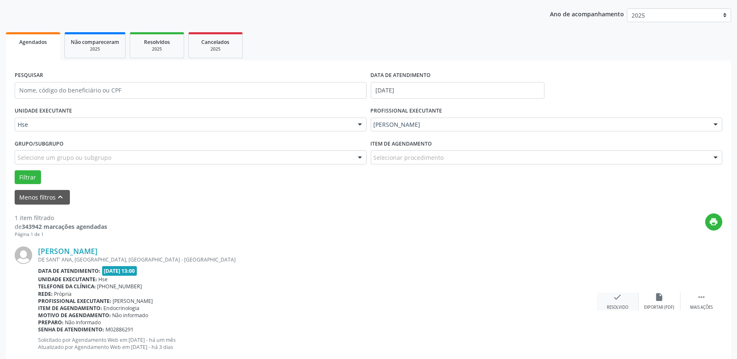
click at [610, 296] on div "check Resolvido" at bounding box center [618, 302] width 42 height 18
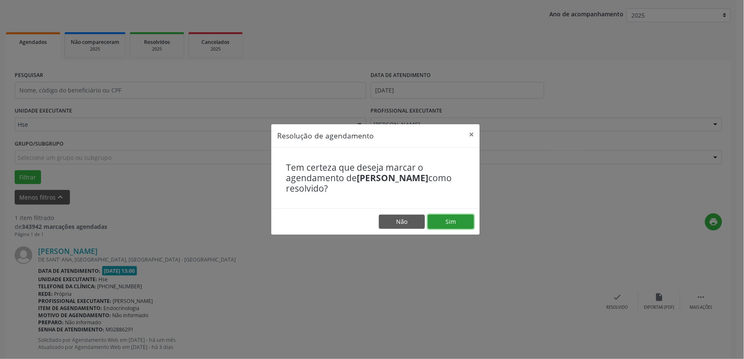
click at [453, 220] on button "Sim" at bounding box center [451, 222] width 46 height 14
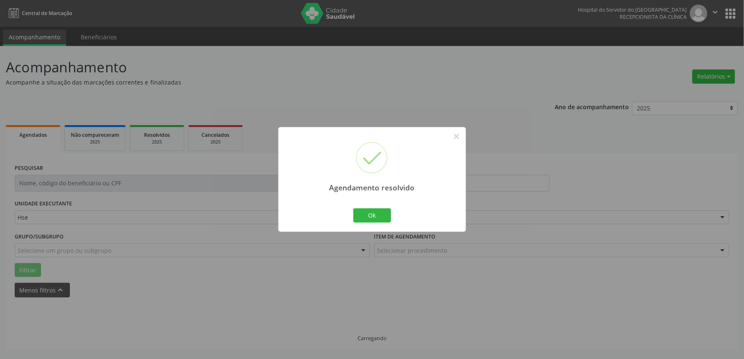
scroll to position [0, 0]
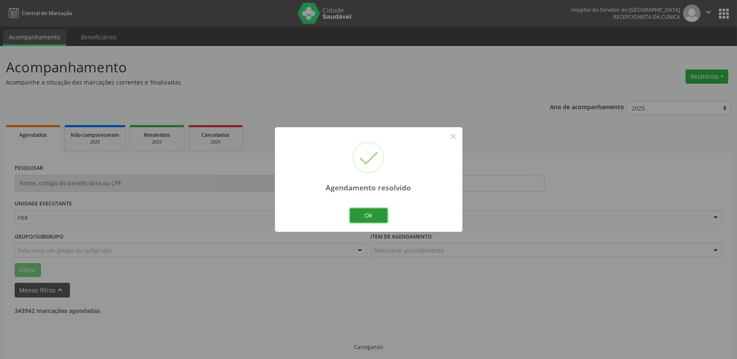
click at [367, 223] on button "Ok" at bounding box center [369, 215] width 38 height 14
